Goal: Find specific page/section: Find specific page/section

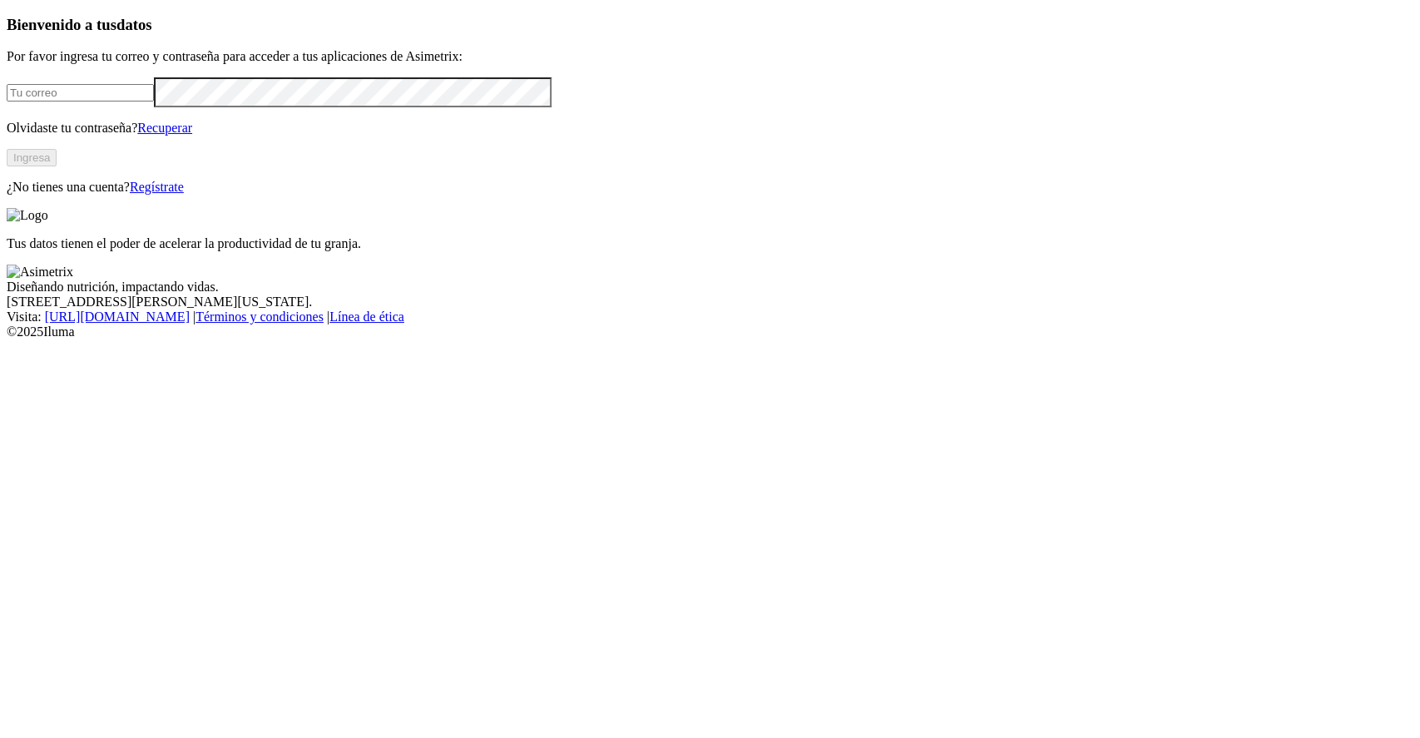
type input "[PERSON_NAME][EMAIL_ADDRESS][PERSON_NAME][DOMAIN_NAME]"
click at [313, 195] on div "Bienvenido a tus datos Por favor ingresa tu correo y contraseña para acceder a …" at bounding box center [710, 106] width 1406 height 180
click at [57, 166] on button "Ingresa" at bounding box center [32, 157] width 50 height 17
